Goal: Check status: Check status

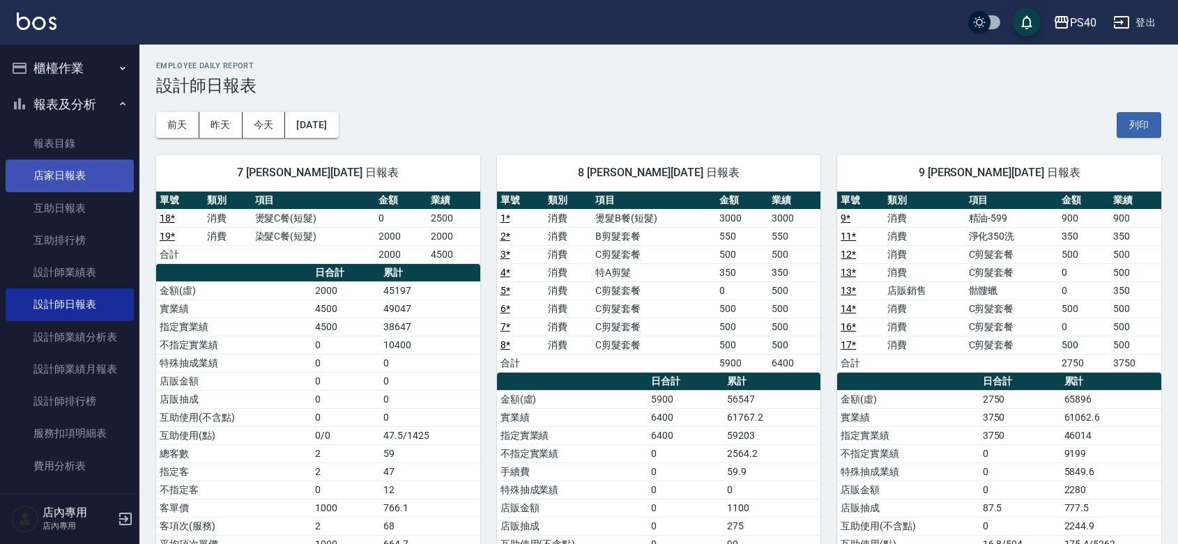
scroll to position [591, 0]
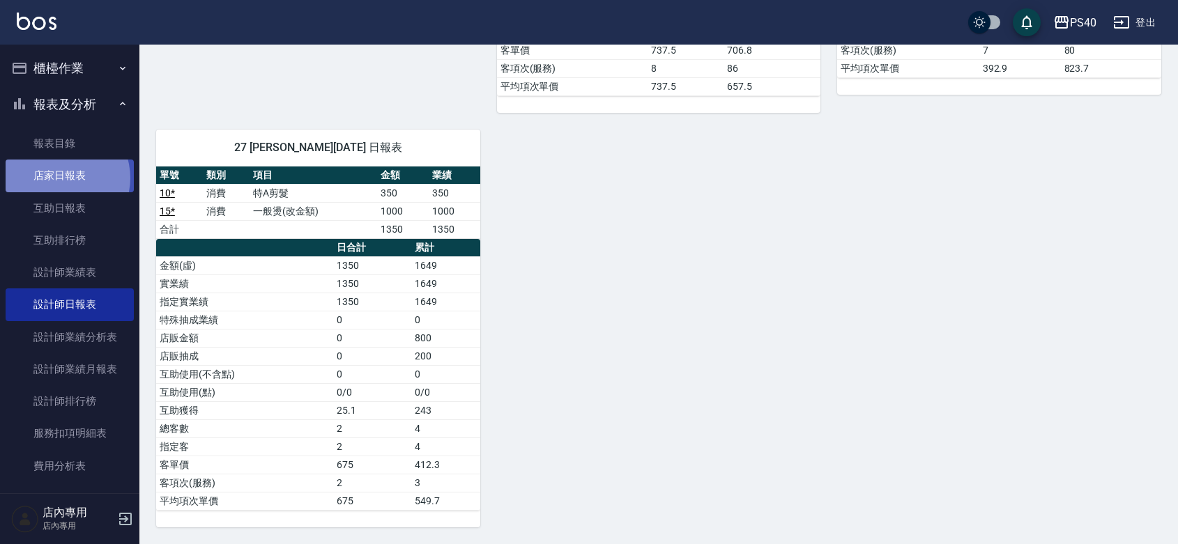
drag, startPoint x: 59, startPoint y: 178, endPoint x: 75, endPoint y: 183, distance: 16.1
click at [61, 178] on link "店家日報表" at bounding box center [70, 176] width 128 height 32
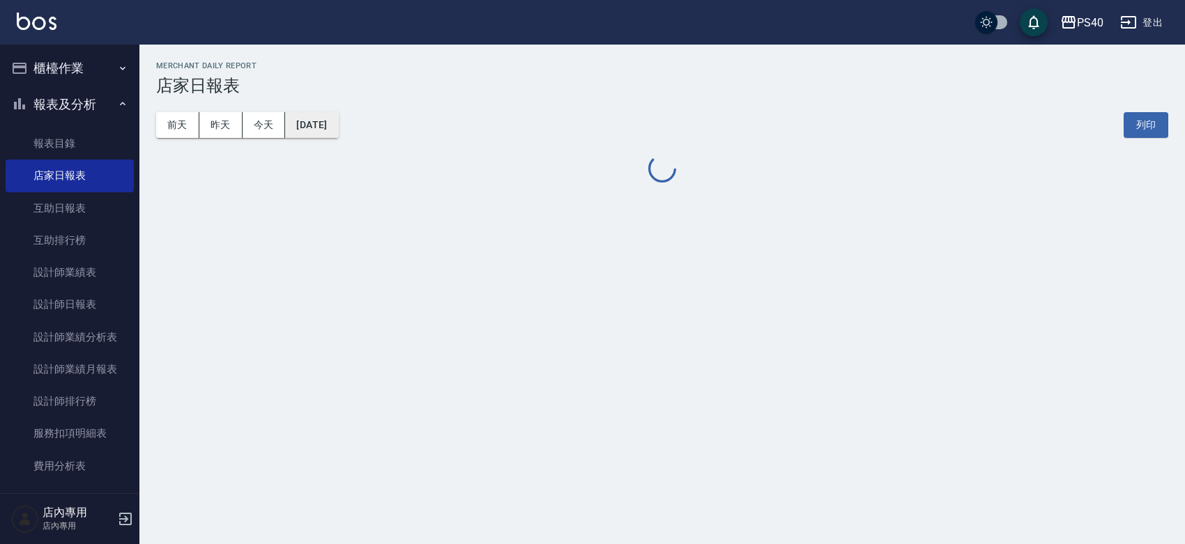
click at [301, 125] on button "[DATE]" at bounding box center [311, 125] width 53 height 26
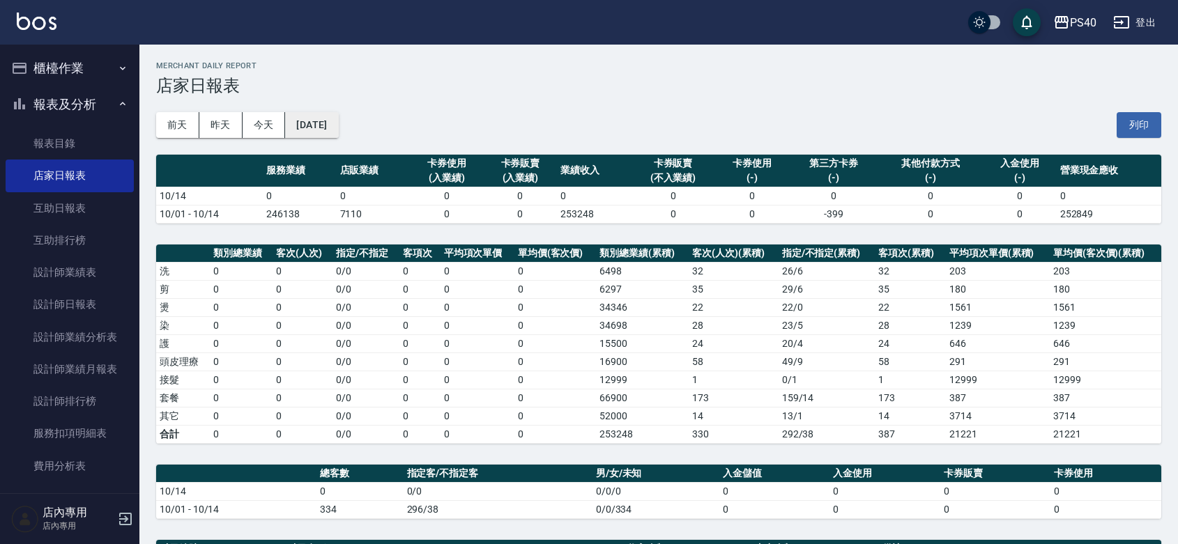
click at [315, 130] on button "[DATE]" at bounding box center [311, 125] width 53 height 26
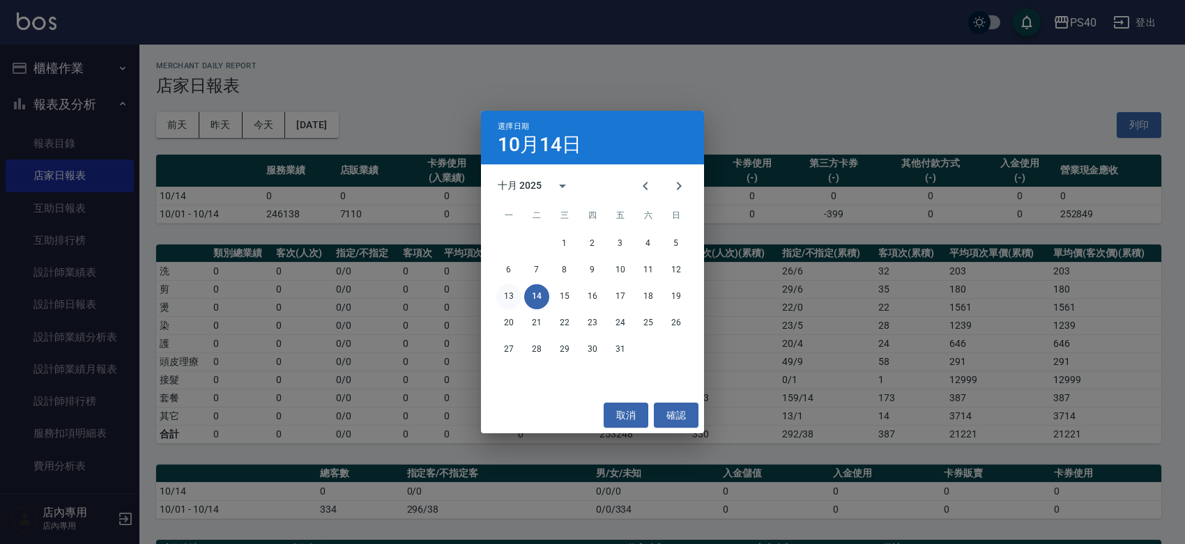
click at [507, 289] on button "13" at bounding box center [508, 296] width 25 height 25
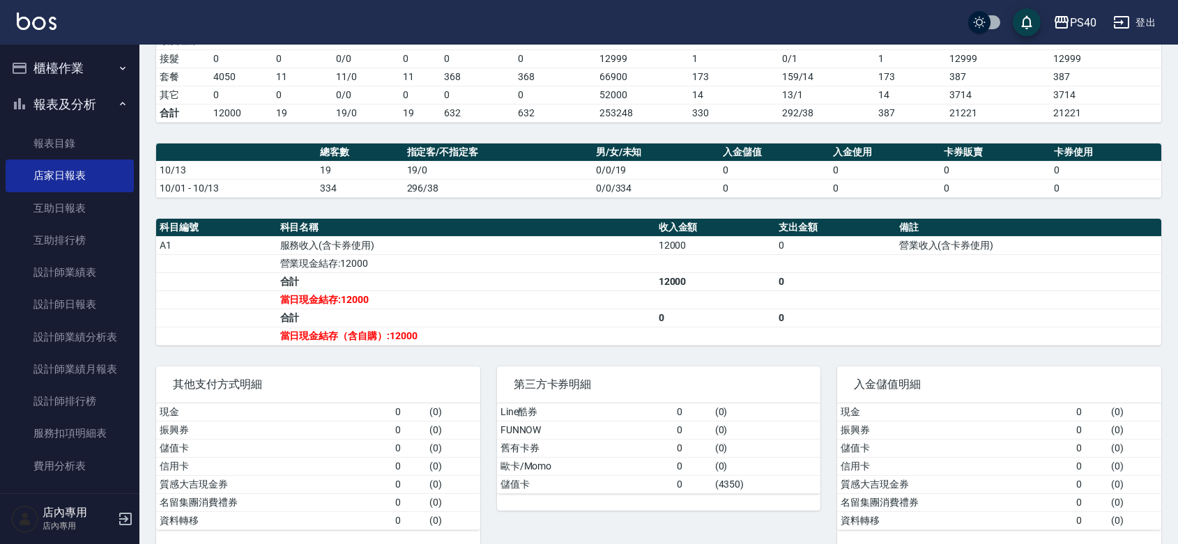
scroll to position [345, 0]
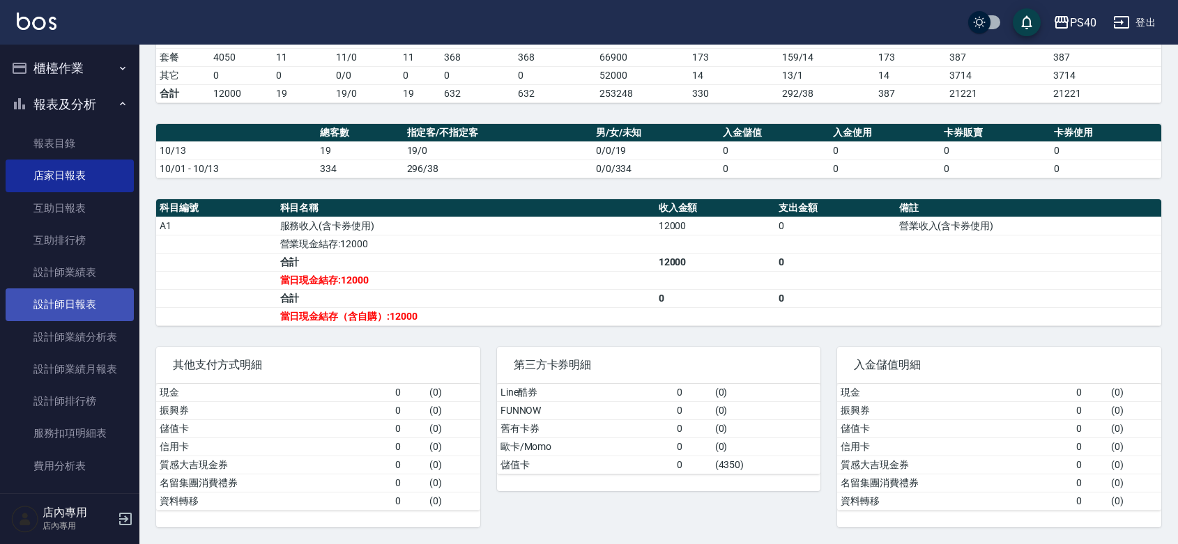
click at [71, 291] on link "設計師日報表" at bounding box center [70, 305] width 128 height 32
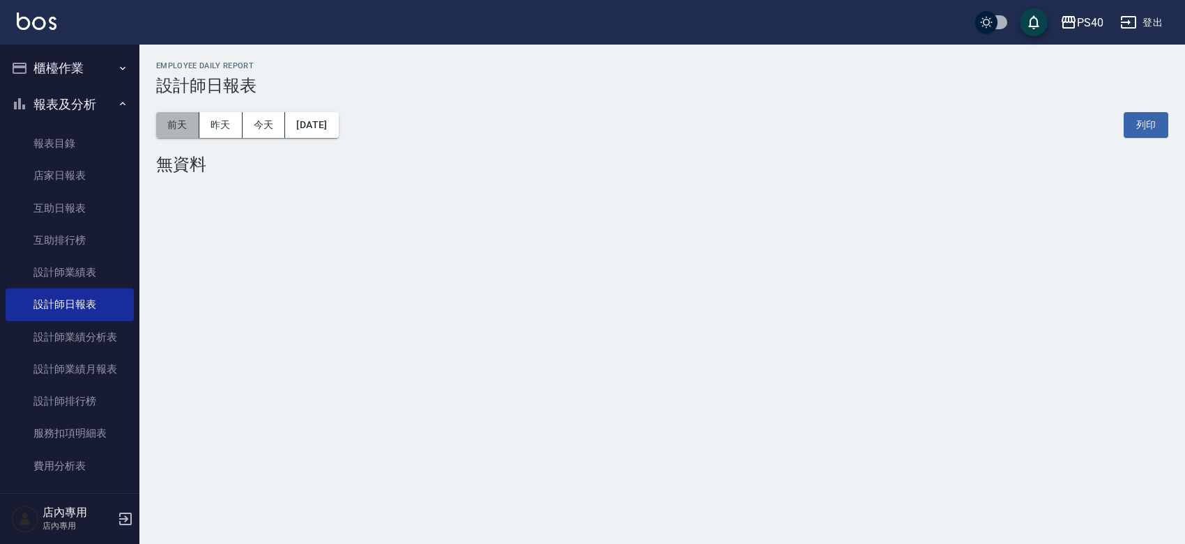
click at [186, 123] on button "前天" at bounding box center [177, 125] width 43 height 26
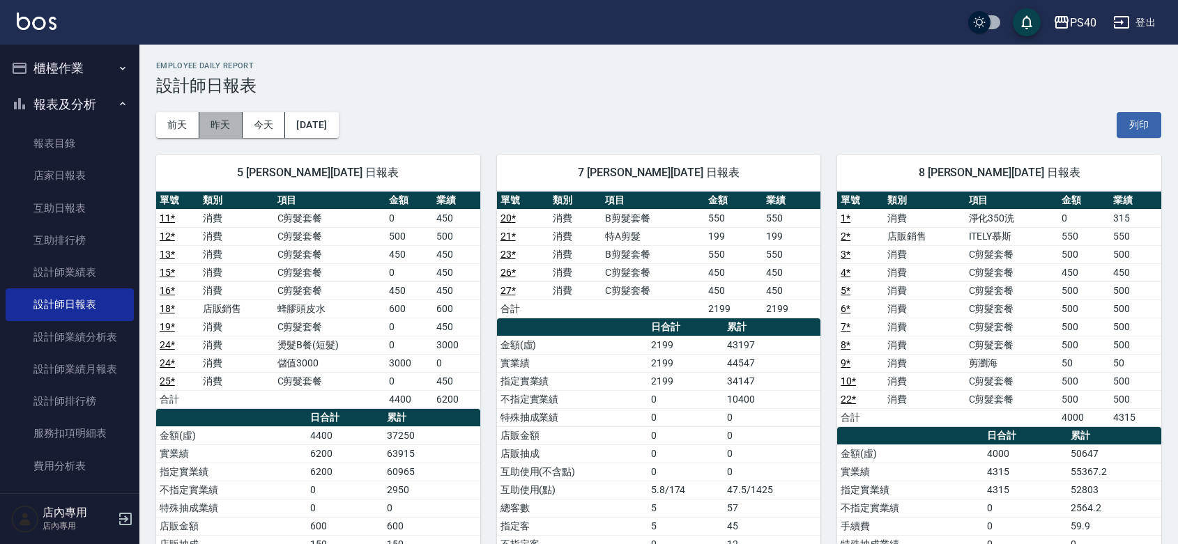
click at [222, 122] on button "昨天" at bounding box center [220, 125] width 43 height 26
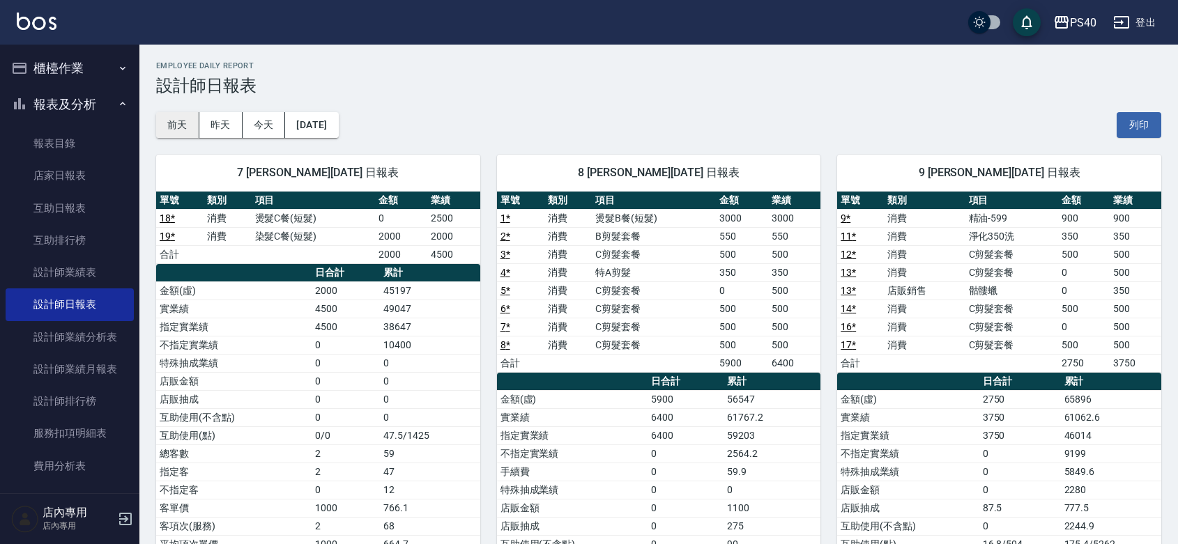
click at [187, 117] on button "前天" at bounding box center [177, 125] width 43 height 26
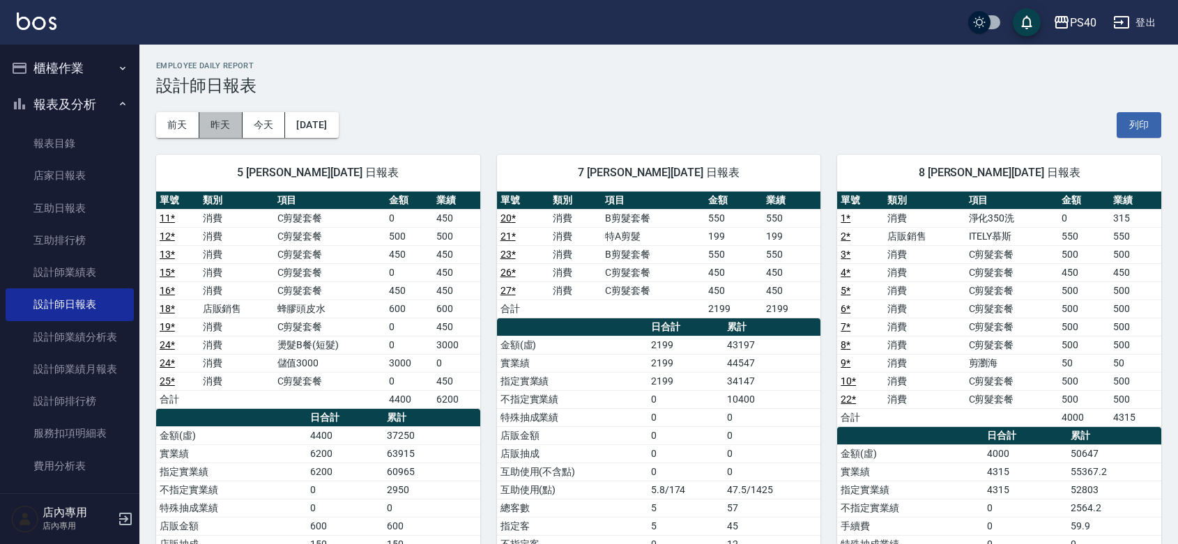
drag, startPoint x: 220, startPoint y: 122, endPoint x: 392, endPoint y: 188, distance: 185.1
click at [220, 123] on button "昨天" at bounding box center [220, 125] width 43 height 26
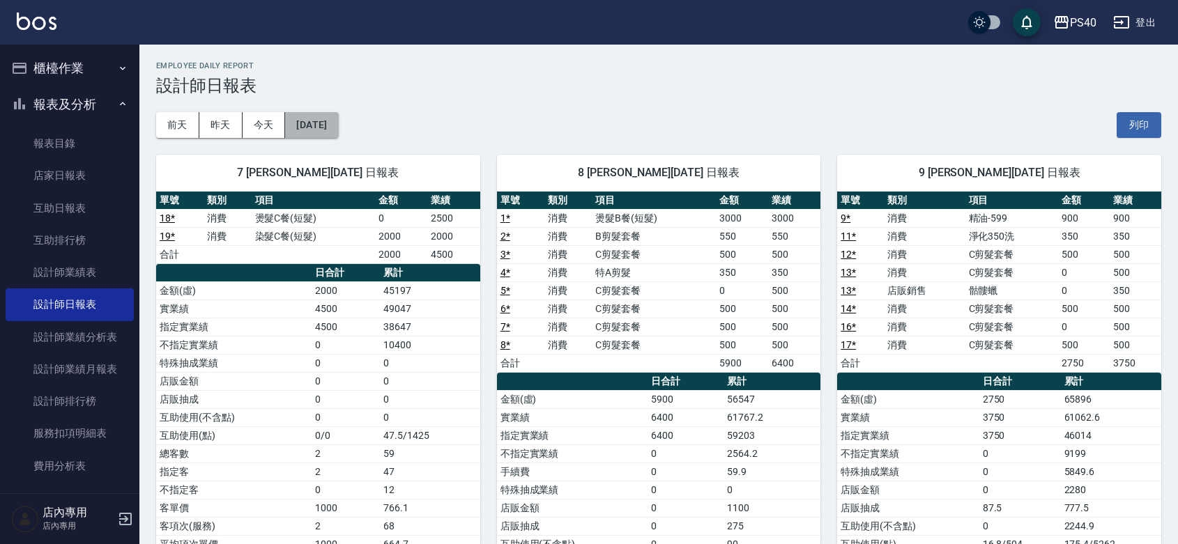
click at [322, 120] on button "[DATE]" at bounding box center [311, 125] width 53 height 26
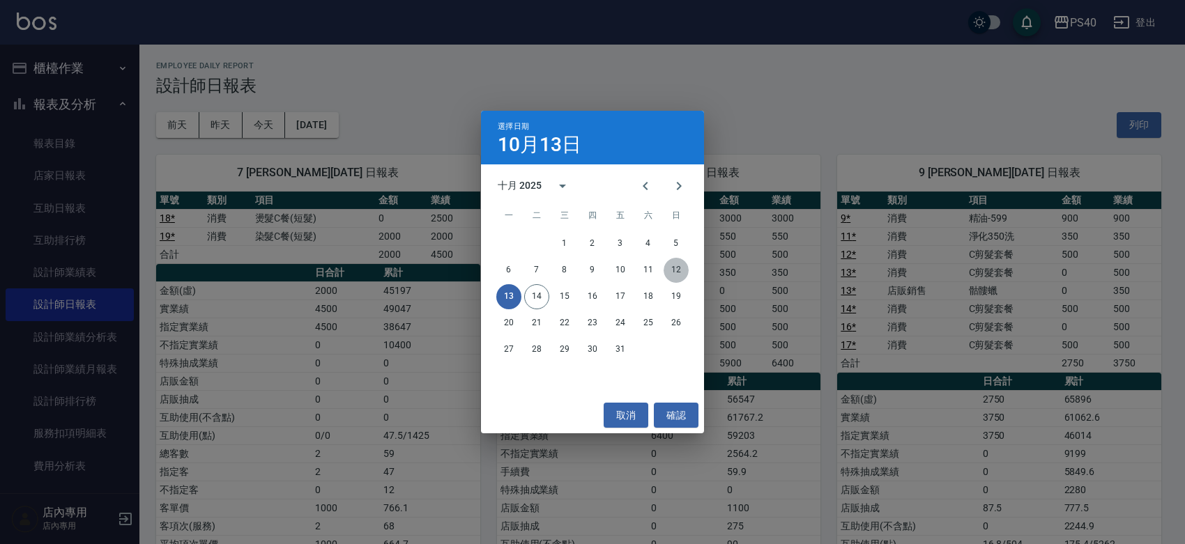
click at [675, 270] on button "12" at bounding box center [675, 270] width 25 height 25
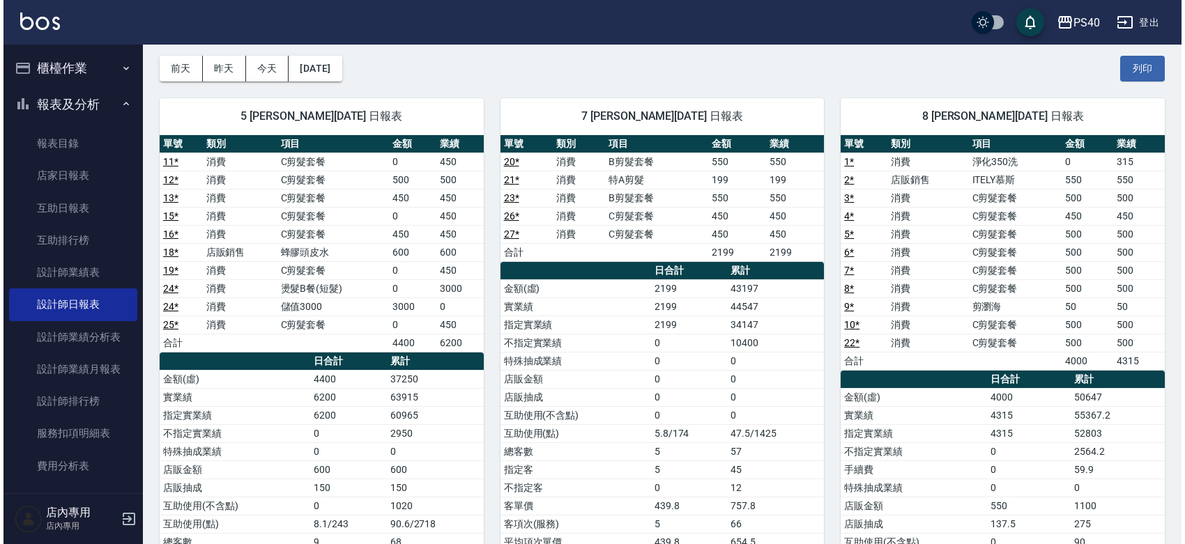
scroll to position [54, 0]
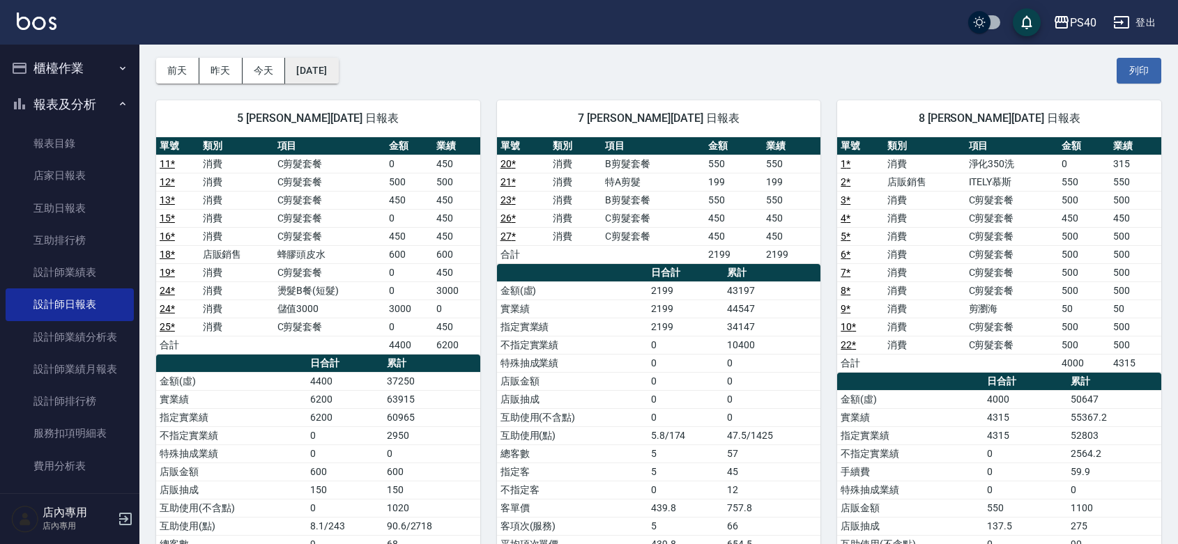
click at [326, 75] on button "[DATE]" at bounding box center [311, 71] width 53 height 26
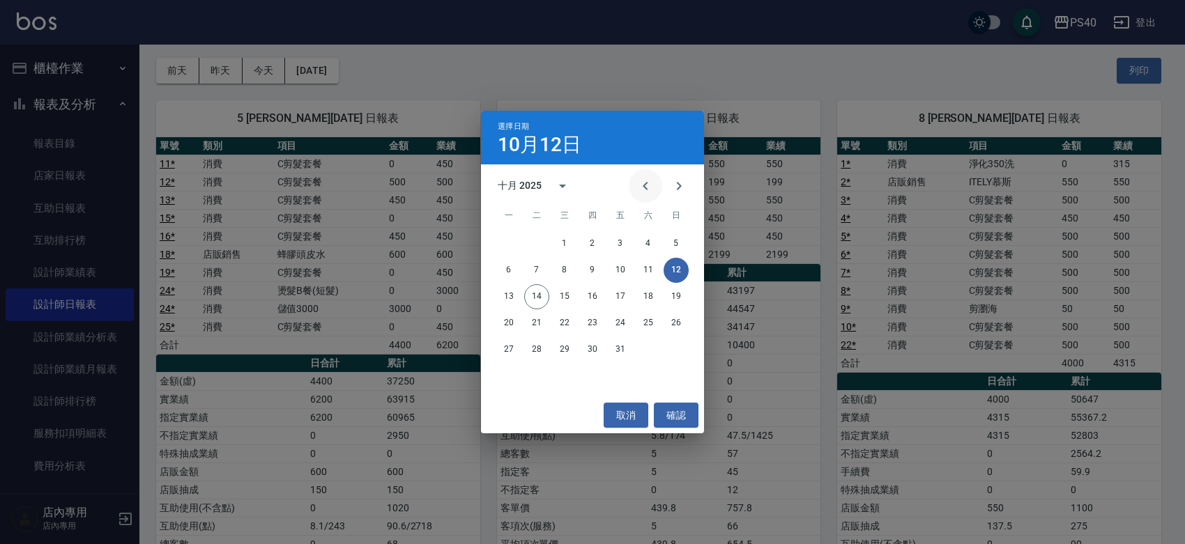
click at [642, 186] on icon "Previous month" at bounding box center [645, 186] width 17 height 17
click at [617, 262] on button "12" at bounding box center [620, 270] width 25 height 25
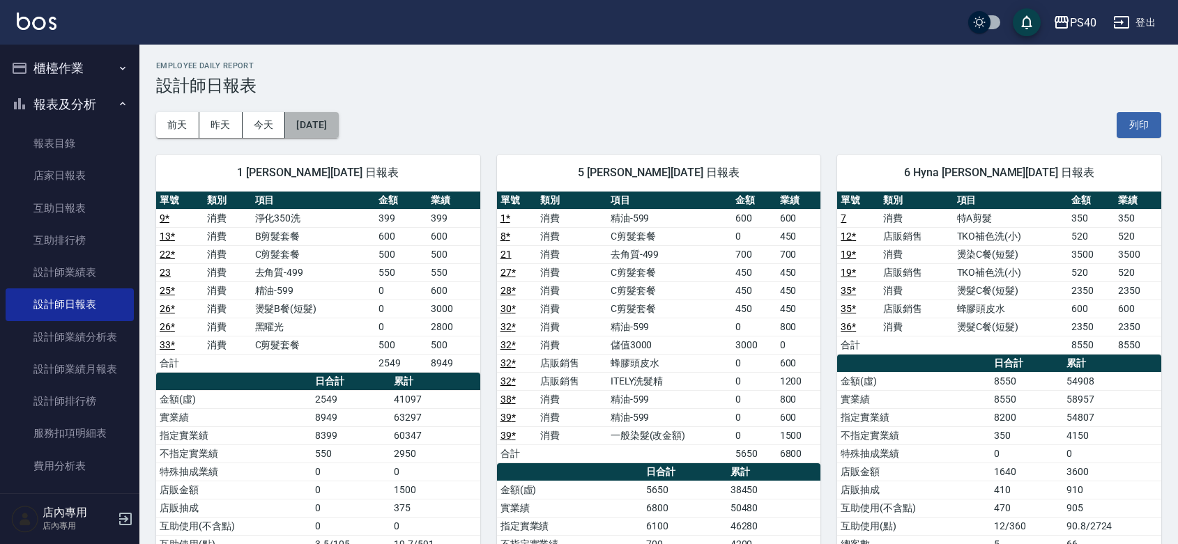
click at [338, 126] on button "[DATE]" at bounding box center [311, 125] width 53 height 26
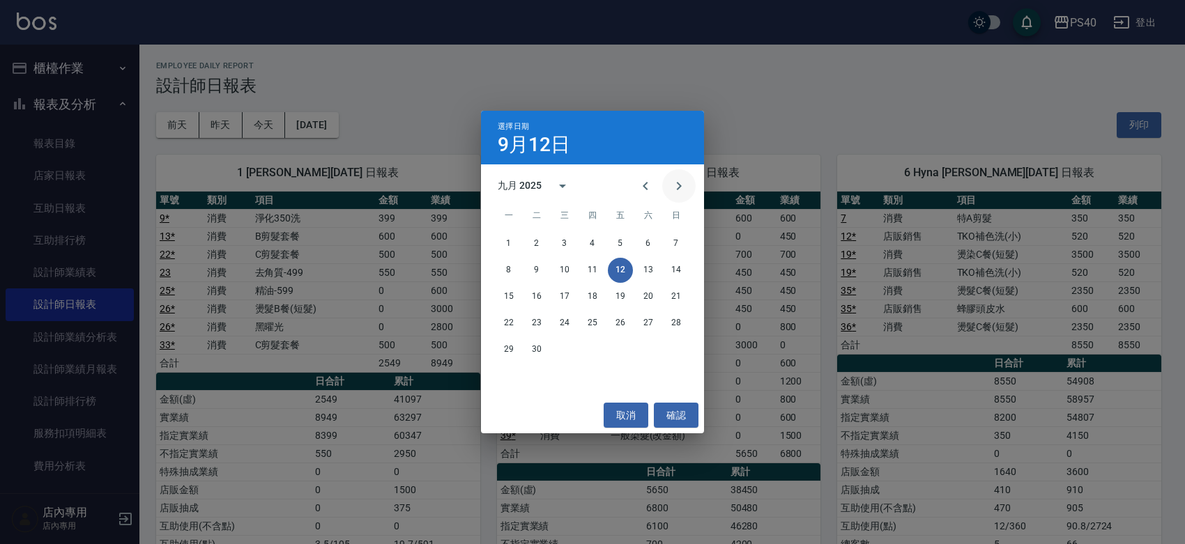
click at [670, 182] on icon "Next month" at bounding box center [678, 186] width 17 height 17
click at [530, 183] on div "十月 2025" at bounding box center [520, 185] width 44 height 15
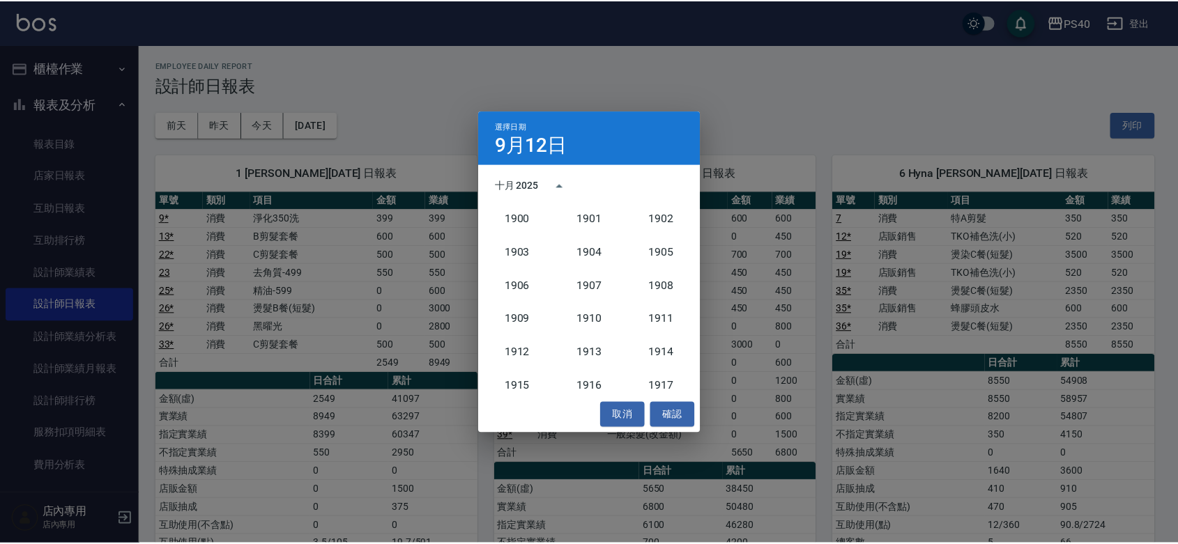
scroll to position [1290, 0]
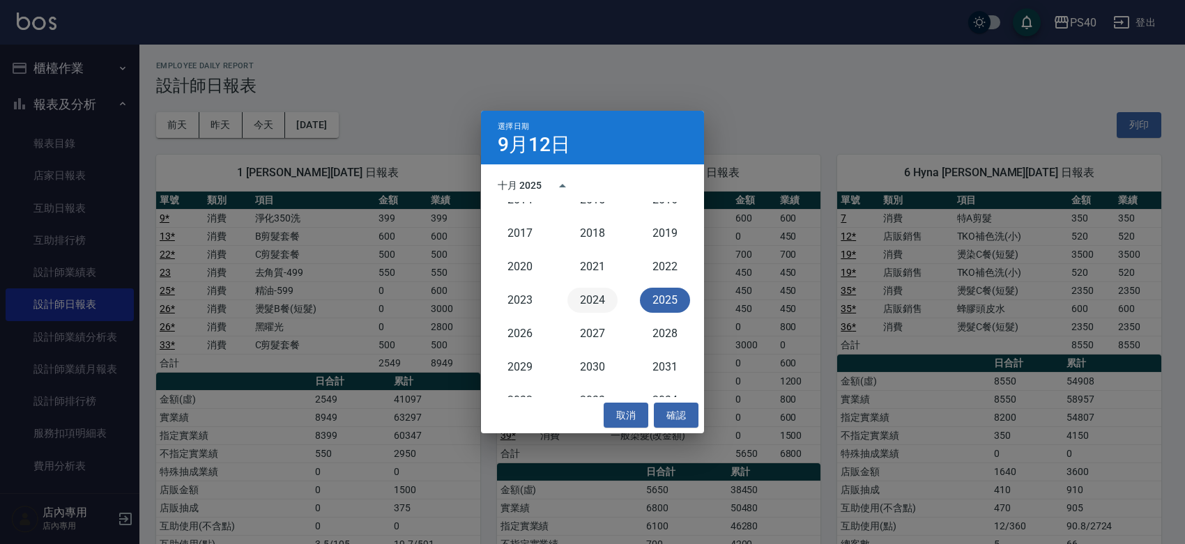
click at [594, 294] on button "2024" at bounding box center [592, 300] width 50 height 25
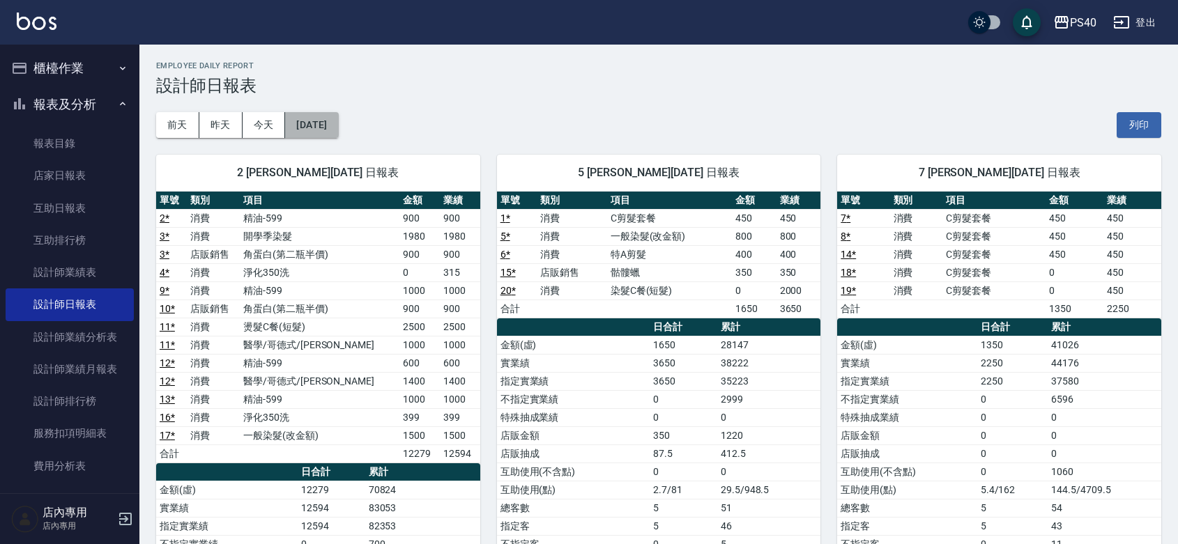
click at [338, 135] on button "[DATE]" at bounding box center [311, 125] width 53 height 26
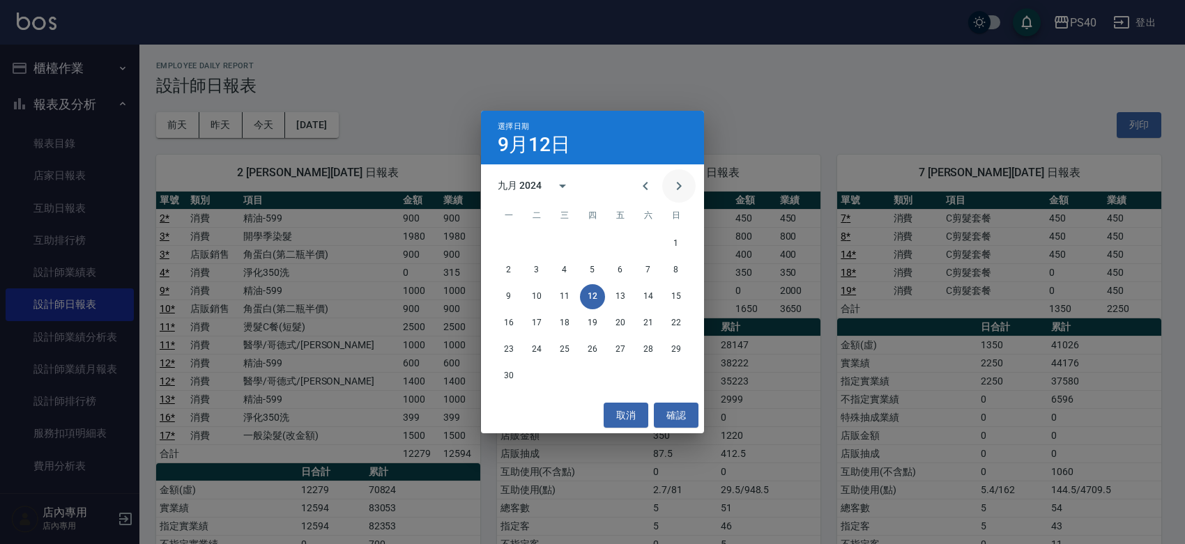
click at [675, 192] on icon "Next month" at bounding box center [678, 186] width 17 height 17
click at [645, 270] on button "12" at bounding box center [648, 270] width 25 height 25
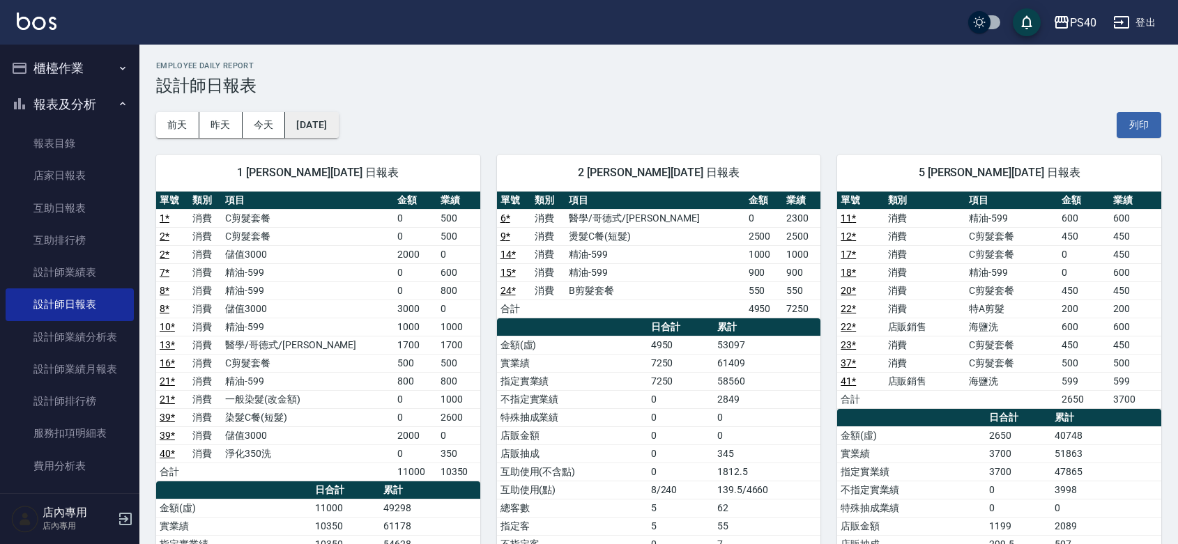
click at [338, 118] on button "[DATE]" at bounding box center [311, 125] width 53 height 26
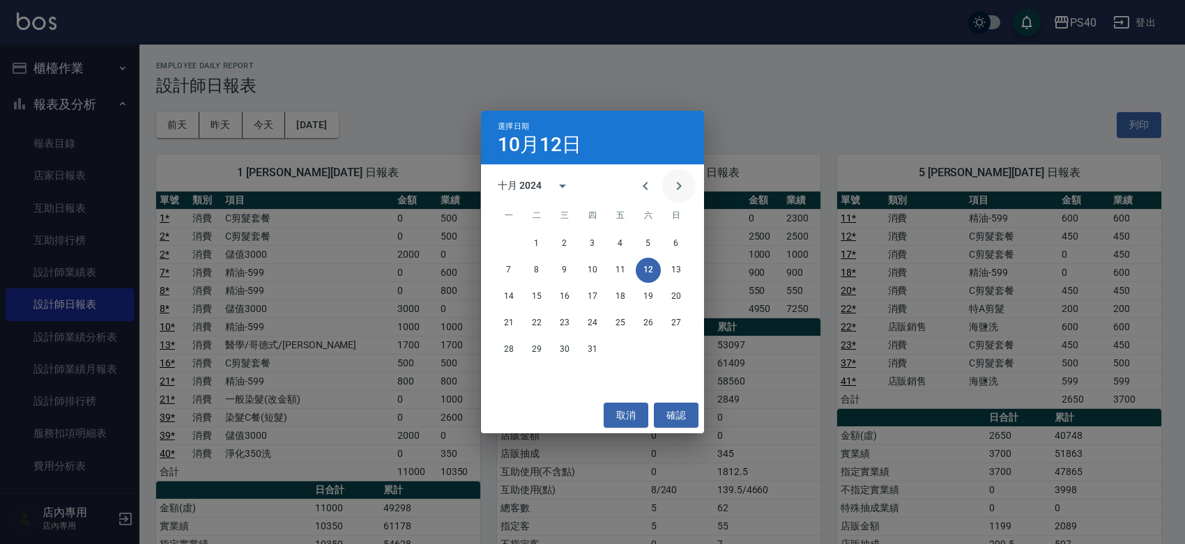
click at [674, 192] on icon "Next month" at bounding box center [678, 186] width 17 height 17
click at [793, 98] on div "選擇日期 [DATE] 十一月 2024 一 二 三 四 五 六 日 1 2 3 4 5 6 7 8 9 10 11 12 13 14 15 16 17 18…" at bounding box center [592, 272] width 1185 height 544
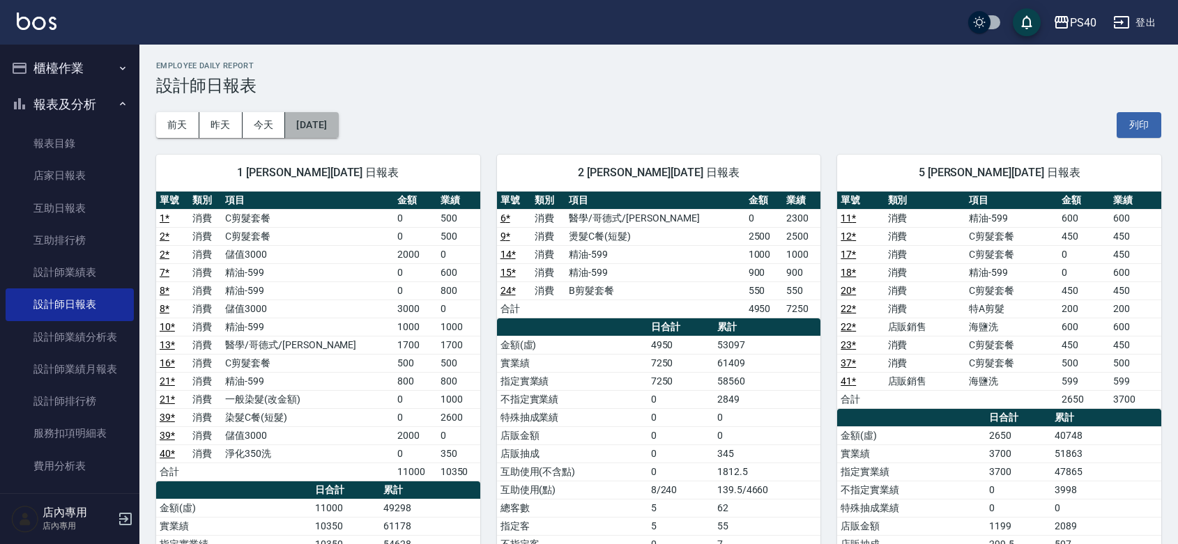
click at [338, 132] on button "[DATE]" at bounding box center [311, 125] width 53 height 26
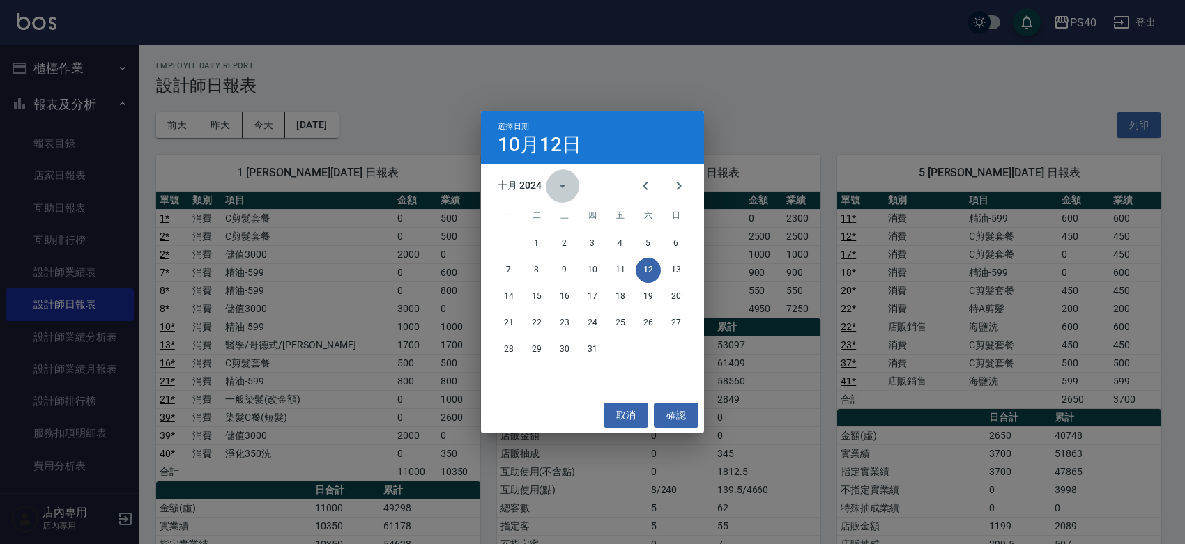
click at [546, 190] on button "calendar view is open, switch to year view" at bounding box center [562, 185] width 33 height 33
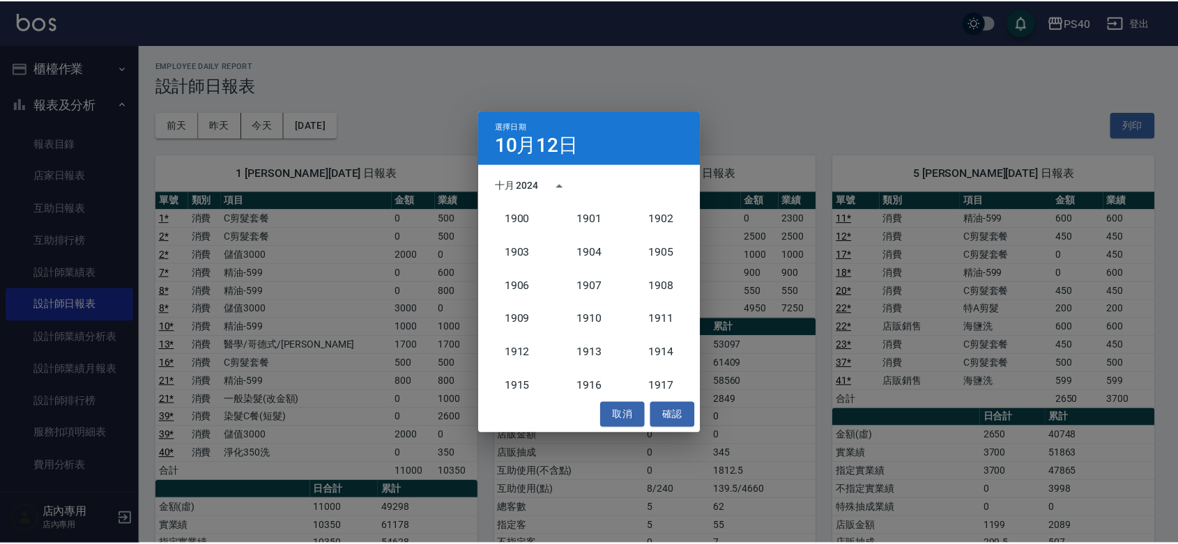
scroll to position [1290, 0]
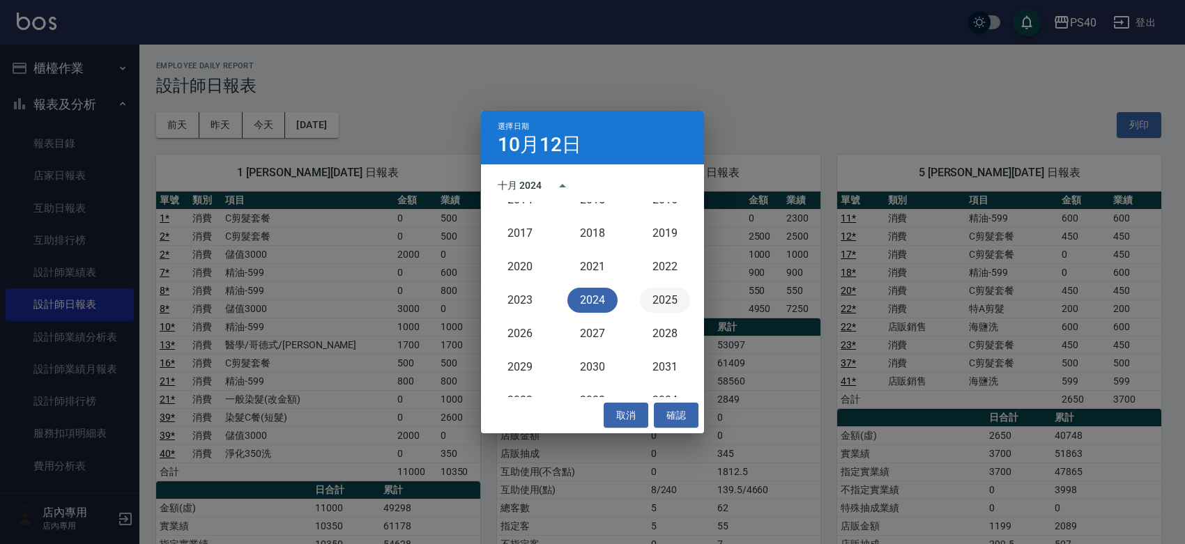
click at [645, 302] on button "2025" at bounding box center [665, 300] width 50 height 25
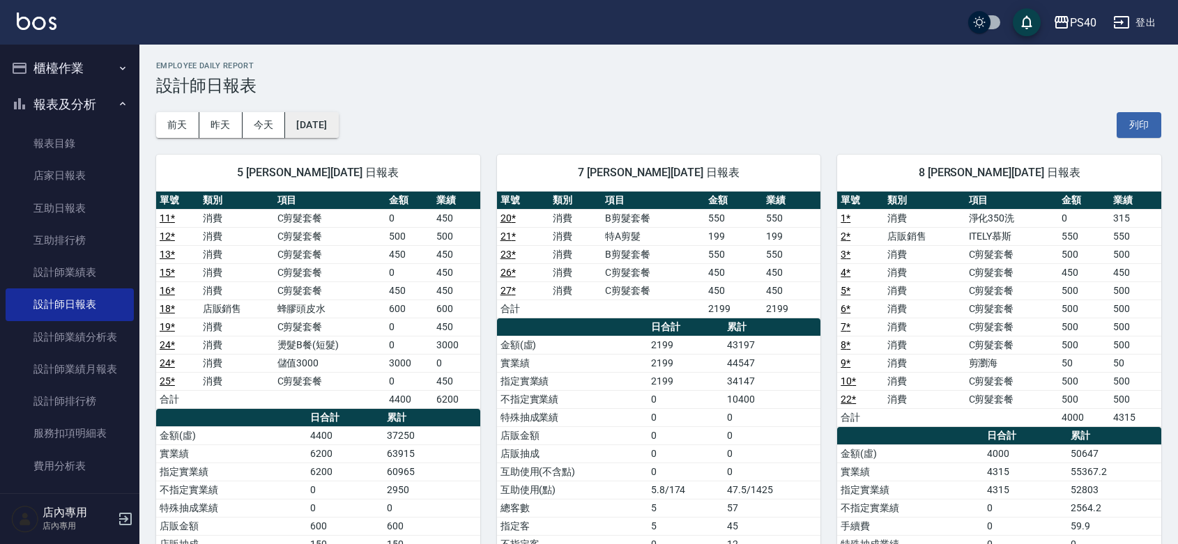
click at [338, 125] on button "[DATE]" at bounding box center [311, 125] width 53 height 26
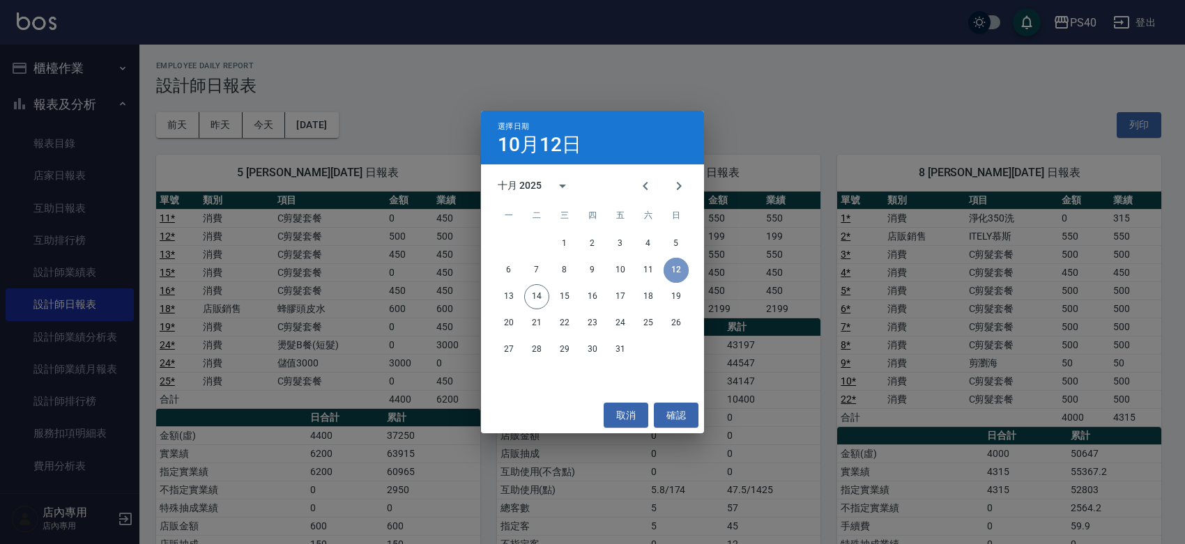
click at [680, 266] on button "12" at bounding box center [675, 270] width 25 height 25
click at [734, 280] on div "選擇日期 [DATE] 十月 2025 一 二 三 四 五 六 日 1 2 3 4 5 6 7 8 9 10 11 12 13 14 15 16 17 18 …" at bounding box center [592, 272] width 1185 height 544
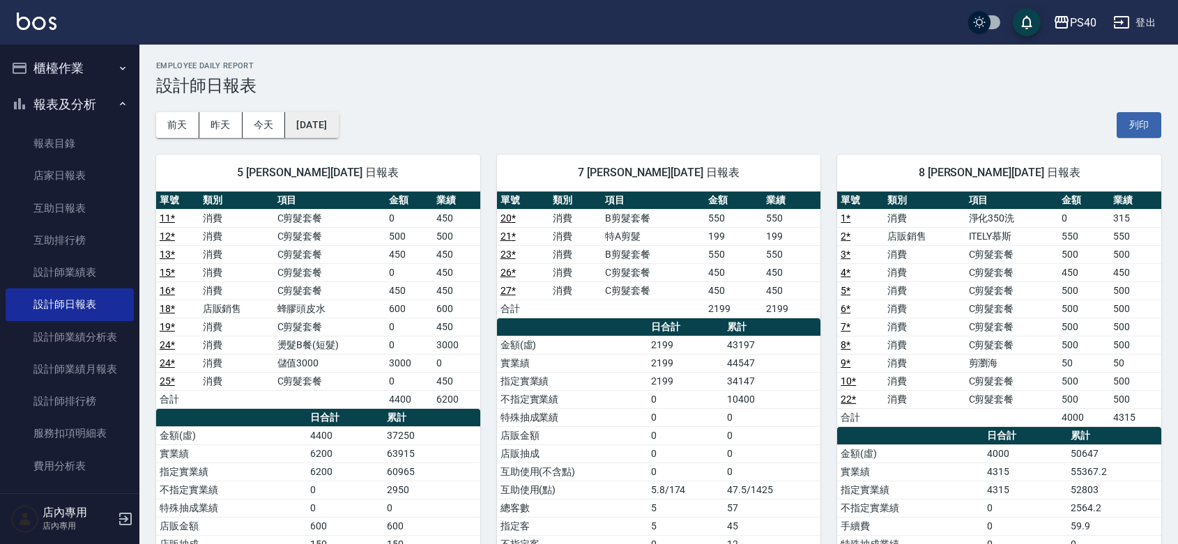
click at [338, 130] on button "[DATE]" at bounding box center [311, 125] width 53 height 26
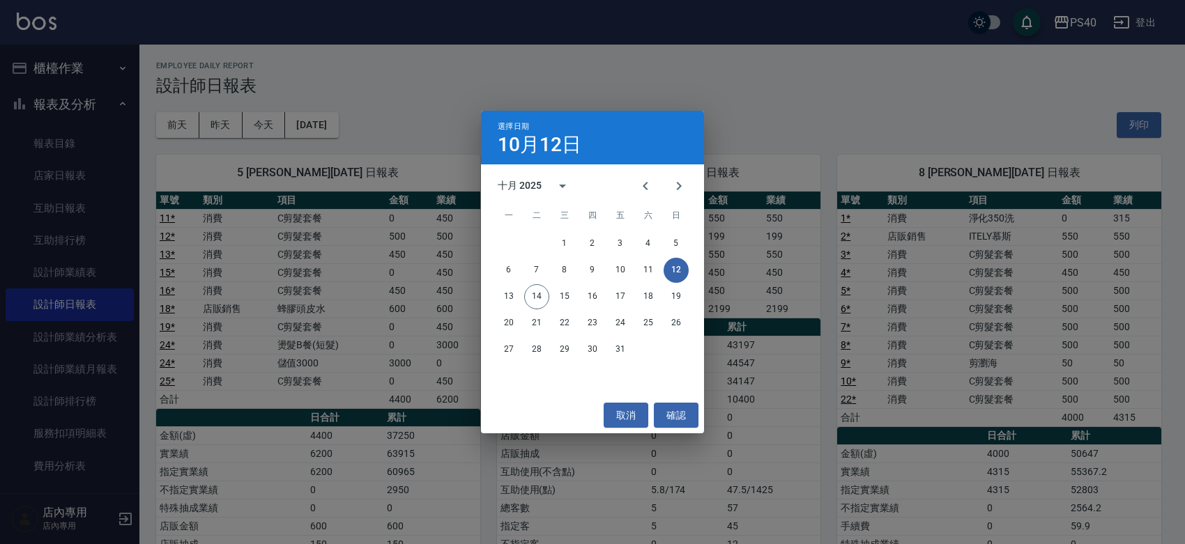
click at [811, 192] on div "選擇日期 [DATE] 十月 2025 一 二 三 四 五 六 日 1 2 3 4 5 6 7 8 9 10 11 12 13 14 15 16 17 18 …" at bounding box center [592, 272] width 1185 height 544
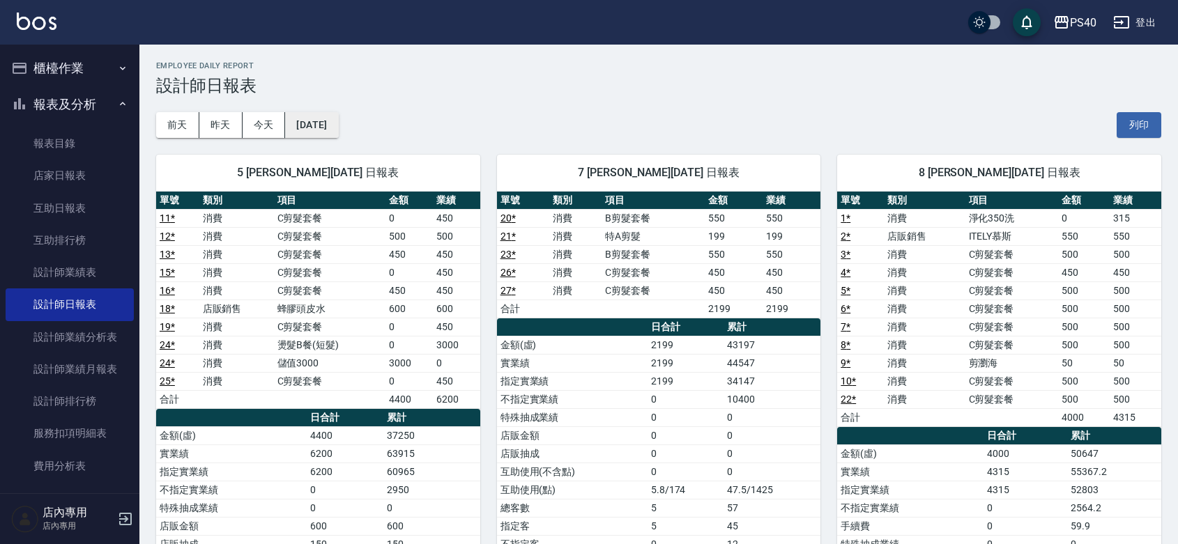
click at [338, 131] on button "[DATE]" at bounding box center [311, 125] width 53 height 26
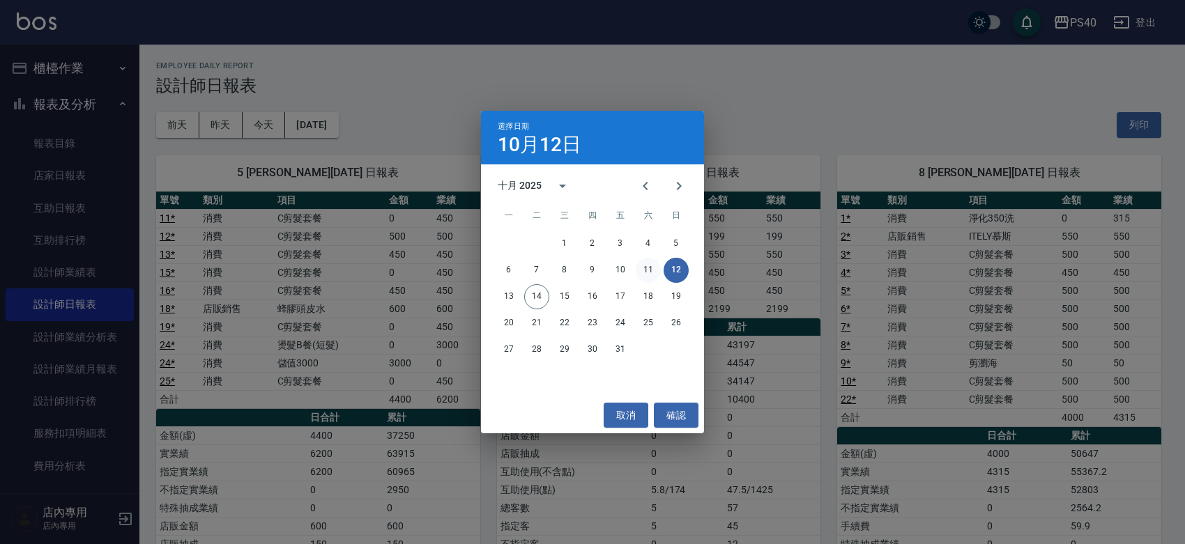
click at [649, 270] on button "11" at bounding box center [648, 270] width 25 height 25
